Goal: Information Seeking & Learning: Learn about a topic

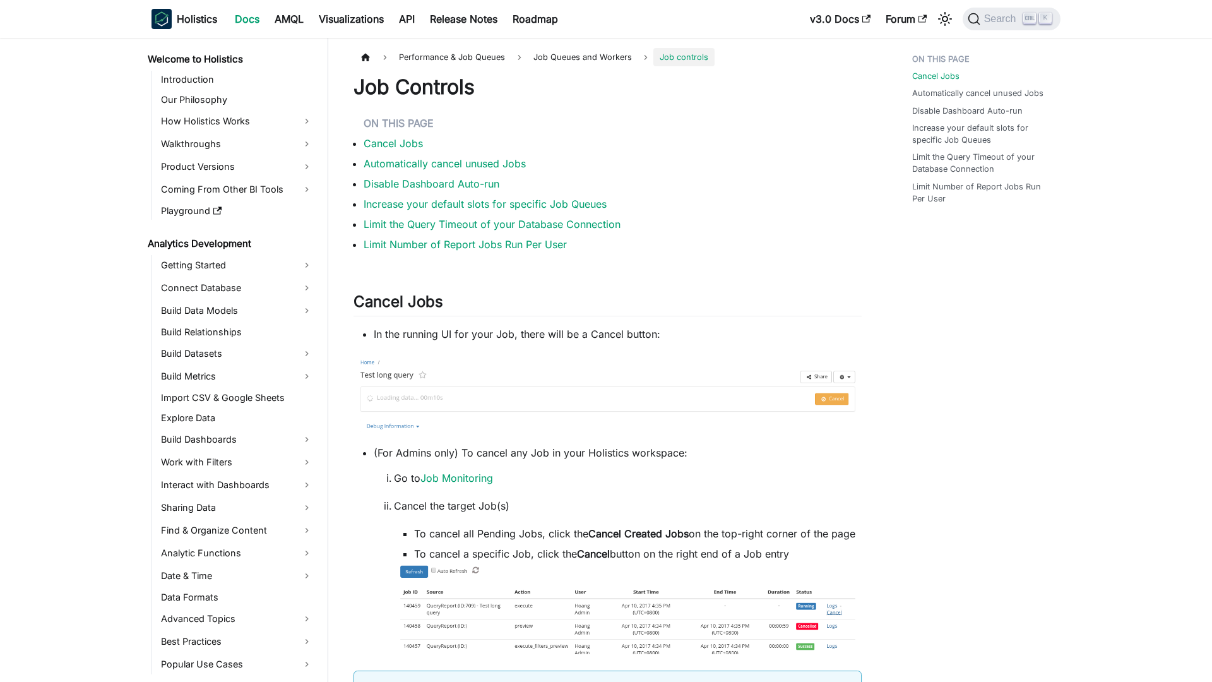
scroll to position [745, 0]
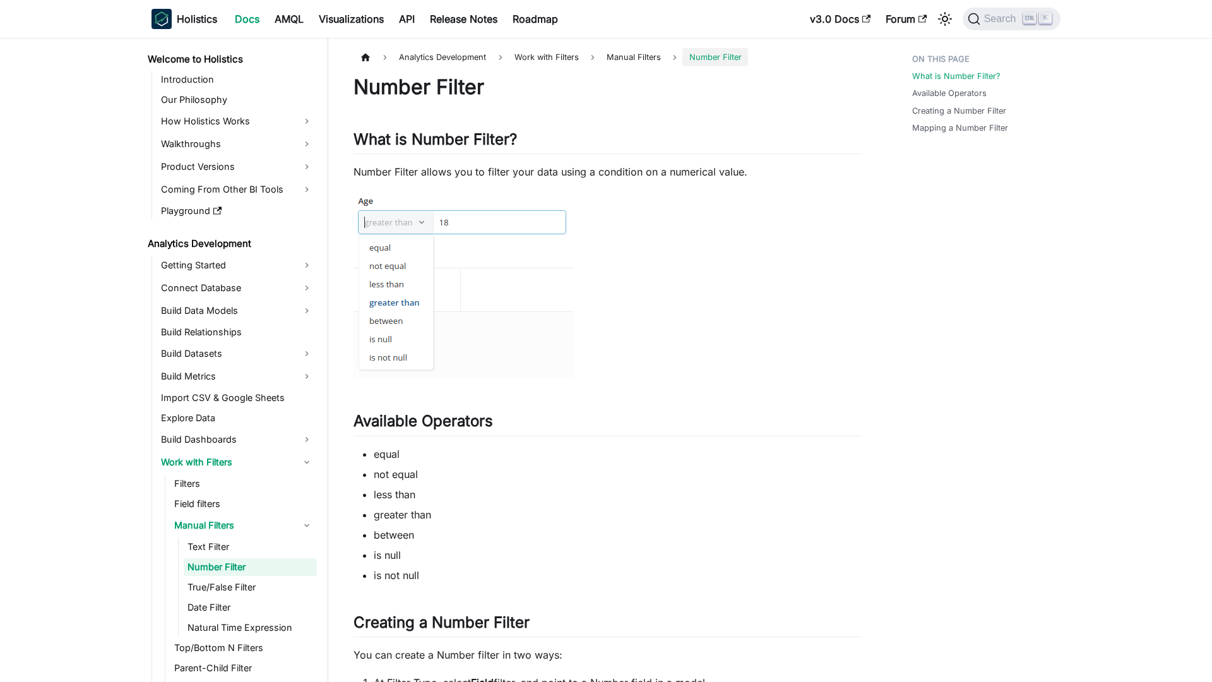
scroll to position [23, 0]
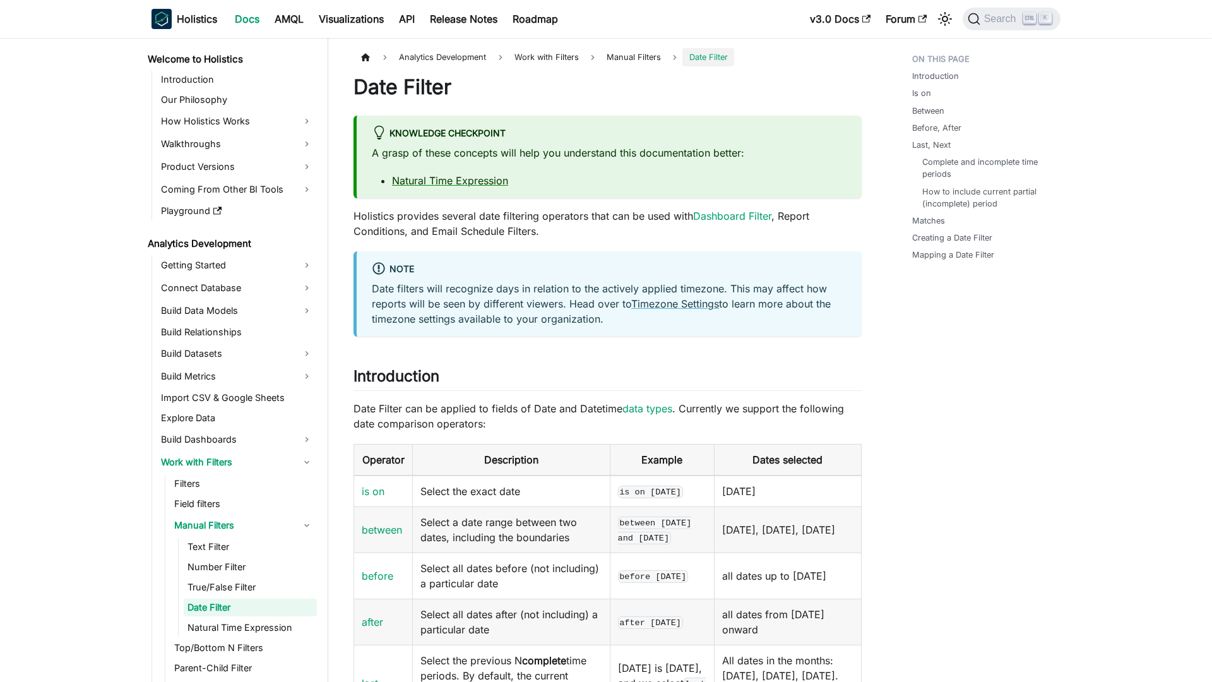
scroll to position [63, 0]
